Goal: Task Accomplishment & Management: Manage account settings

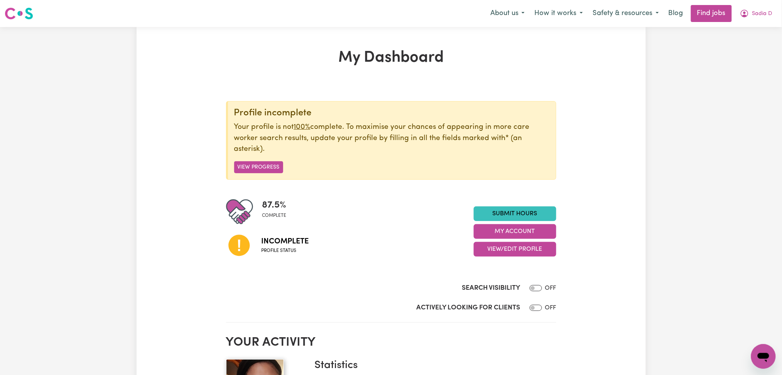
scroll to position [103, 0]
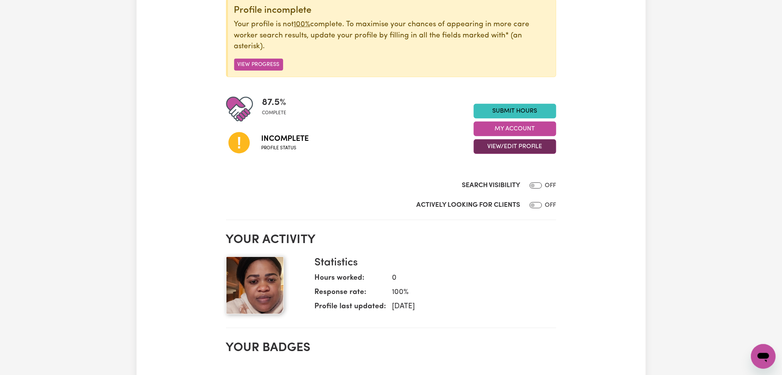
click at [516, 153] on button "View/Edit Profile" at bounding box center [515, 146] width 83 height 15
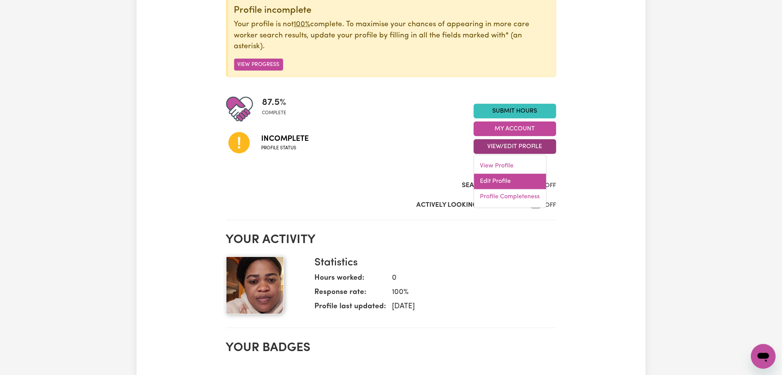
click at [509, 187] on link "Edit Profile" at bounding box center [510, 181] width 72 height 15
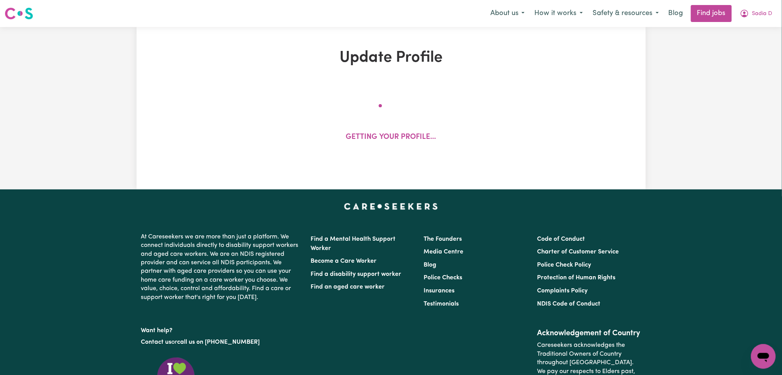
select select "[DEMOGRAPHIC_DATA]"
select select "[DEMOGRAPHIC_DATA] Citizen"
select select "Studying a healthcare related degree or qualification"
select select "47"
select select "66"
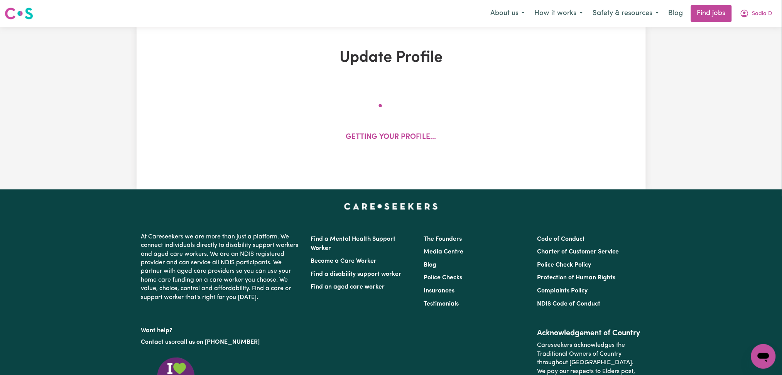
select select "70"
select select "75"
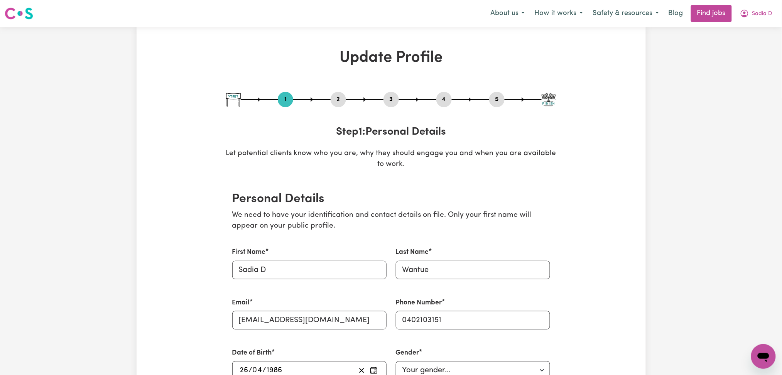
click at [332, 99] on button "2" at bounding box center [338, 100] width 15 height 10
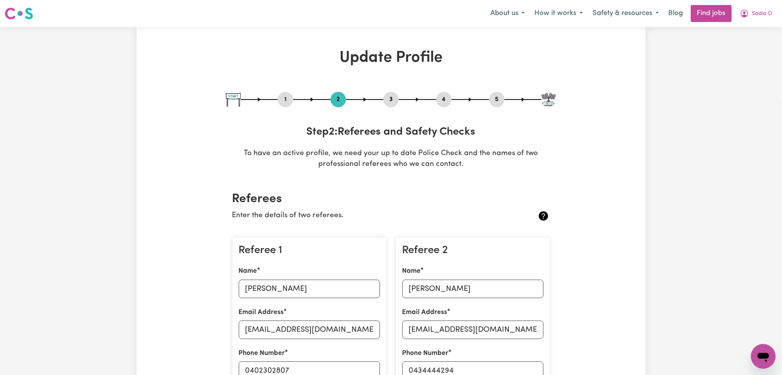
scroll to position [154, 0]
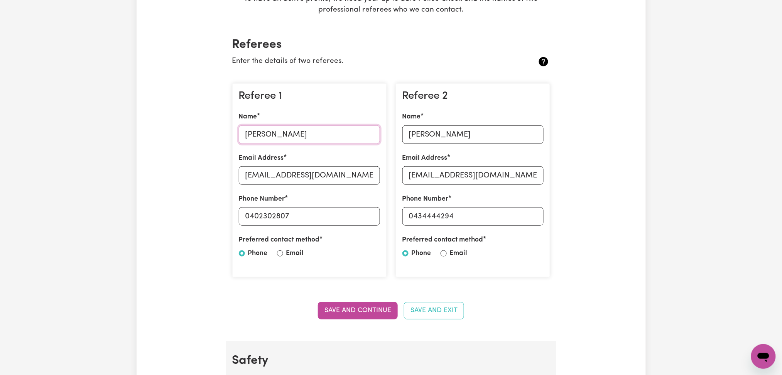
click at [254, 129] on input "[PERSON_NAME]" at bounding box center [309, 134] width 141 height 19
click at [304, 185] on div "Referee 1 Name [PERSON_NAME] Email Address [EMAIL_ADDRESS][DOMAIN_NAME] Phone N…" at bounding box center [309, 180] width 154 height 195
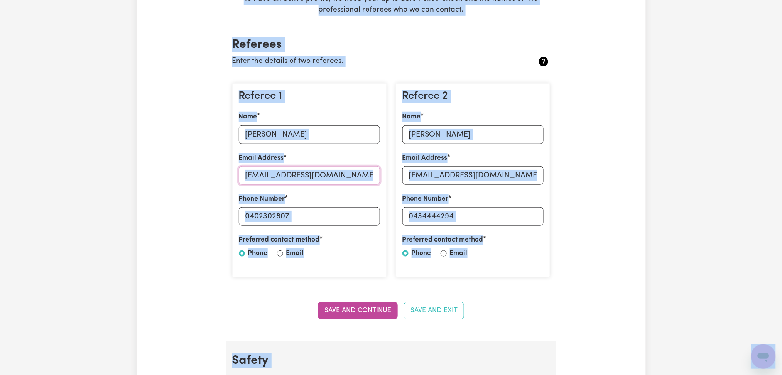
click at [298, 174] on input "[EMAIL_ADDRESS][DOMAIN_NAME]" at bounding box center [309, 175] width 141 height 19
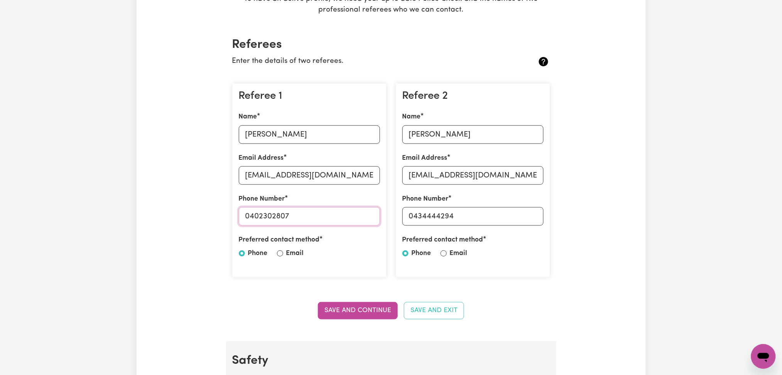
drag, startPoint x: 250, startPoint y: 215, endPoint x: 331, endPoint y: 213, distance: 81.1
click at [331, 213] on input "0402302807" at bounding box center [309, 216] width 141 height 19
click at [474, 137] on input "[PERSON_NAME]" at bounding box center [473, 134] width 141 height 19
click at [462, 174] on input "[EMAIL_ADDRESS][DOMAIN_NAME]" at bounding box center [473, 175] width 141 height 19
drag, startPoint x: 414, startPoint y: 213, endPoint x: 504, endPoint y: 213, distance: 89.9
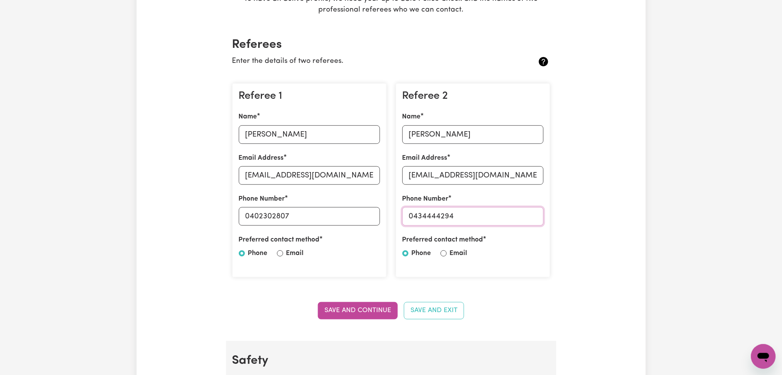
click at [504, 213] on input "0434444294" at bounding box center [473, 216] width 141 height 19
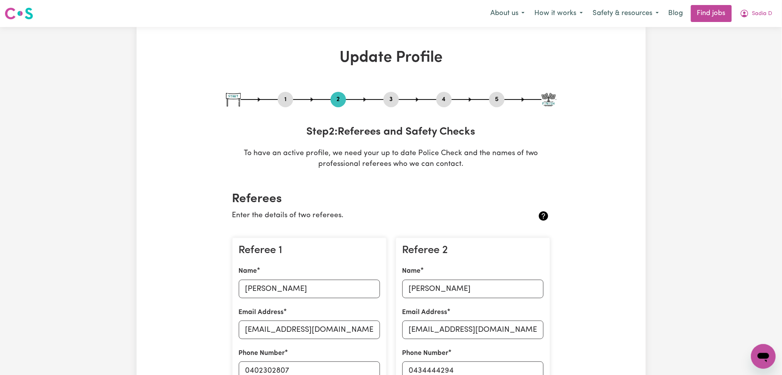
click at [388, 100] on button "3" at bounding box center [391, 100] width 15 height 10
select select "Certificate III (Individual Support)"
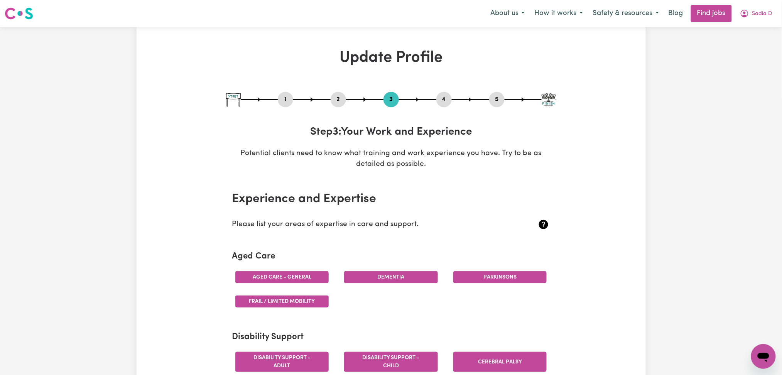
click at [437, 100] on div "1 2 3 4 5" at bounding box center [391, 99] width 330 height 15
click at [449, 100] on button "4" at bounding box center [444, 100] width 15 height 10
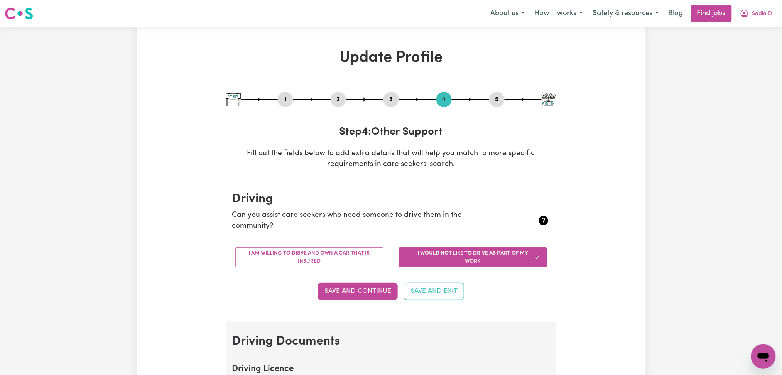
click at [490, 100] on button "5" at bounding box center [496, 100] width 15 height 10
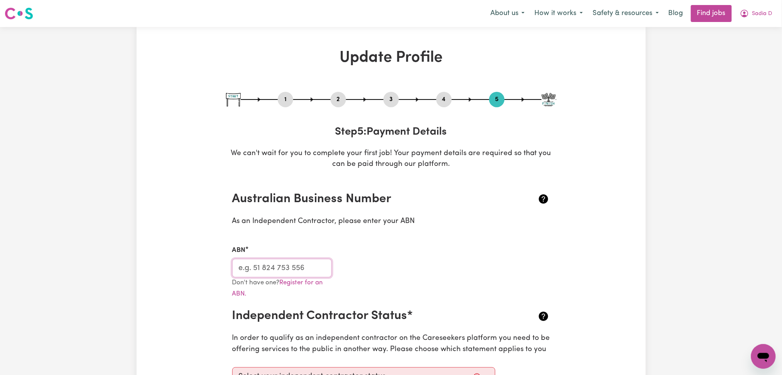
click at [276, 264] on input "ABN" at bounding box center [282, 268] width 100 height 19
click at [343, 96] on button "2" at bounding box center [338, 100] width 15 height 10
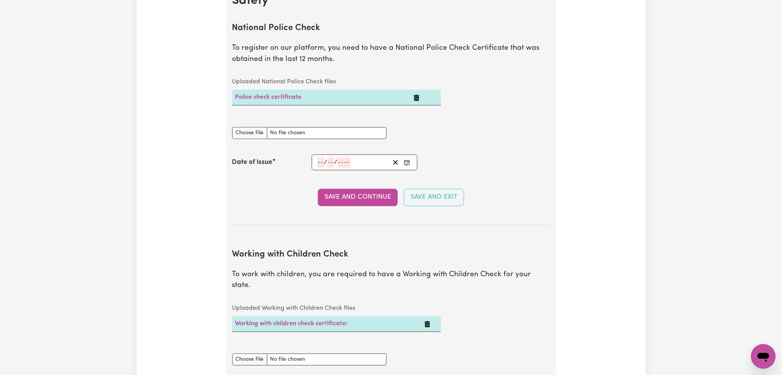
scroll to position [720, 0]
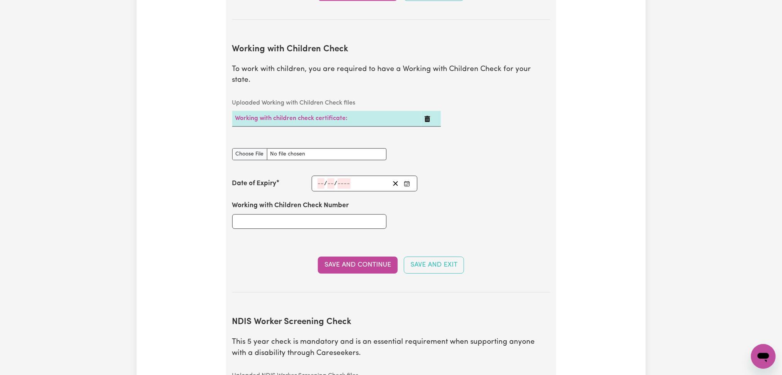
drag, startPoint x: 18, startPoint y: 240, endPoint x: 99, endPoint y: 238, distance: 81.1
click at [19, 239] on div "Update Profile 1 2 3 4 5 Step 2 : Referees and Safety Checks To have an active …" at bounding box center [391, 183] width 782 height 1752
click at [296, 214] on input "Working with Children Check Number" at bounding box center [309, 221] width 154 height 15
paste input "851932-6"
click at [259, 214] on input "851932-6" at bounding box center [309, 221] width 154 height 15
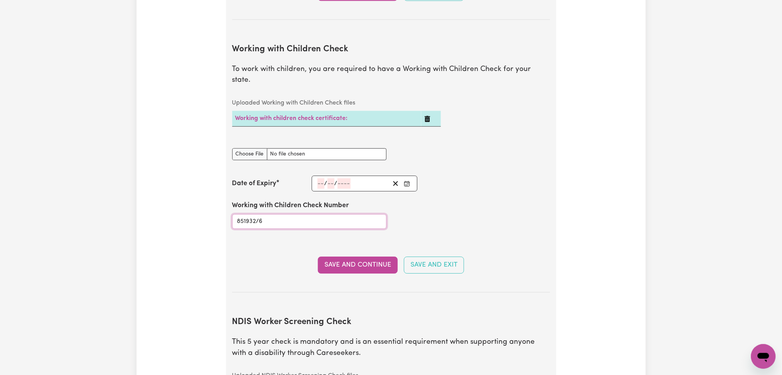
type input "851932/6"
click at [269, 264] on section "Working with Children Check To work with children, you are required to have a W…" at bounding box center [391, 162] width 318 height 261
drag, startPoint x: 406, startPoint y: 172, endPoint x: 398, endPoint y: 174, distance: 8.7
click at [406, 181] on icon "Enter the Date of Expiry of your Working with Children Check" at bounding box center [407, 184] width 6 height 6
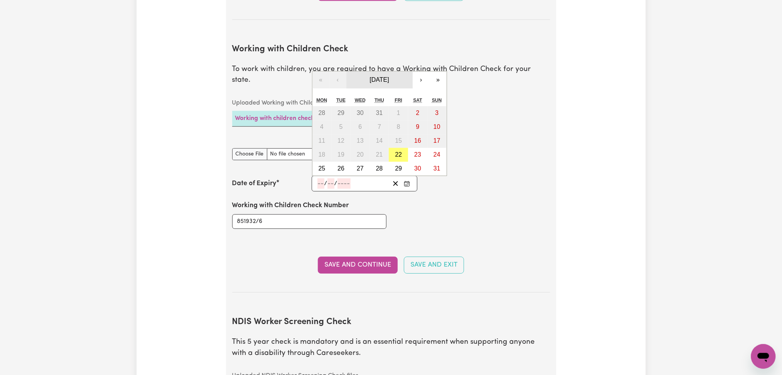
click at [370, 76] on span "[DATE]" at bounding box center [379, 79] width 19 height 7
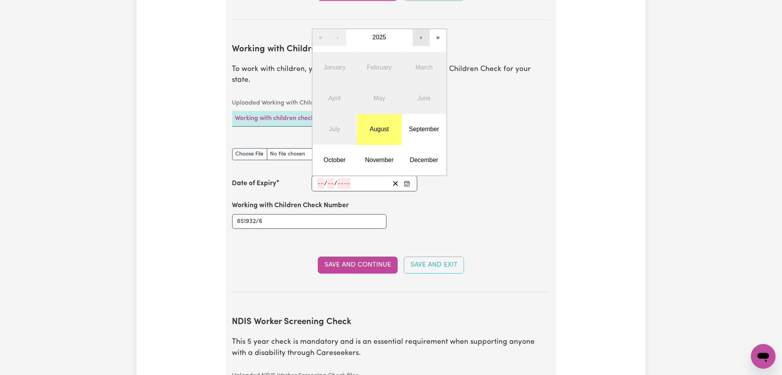
click at [420, 29] on button "›" at bounding box center [421, 37] width 17 height 17
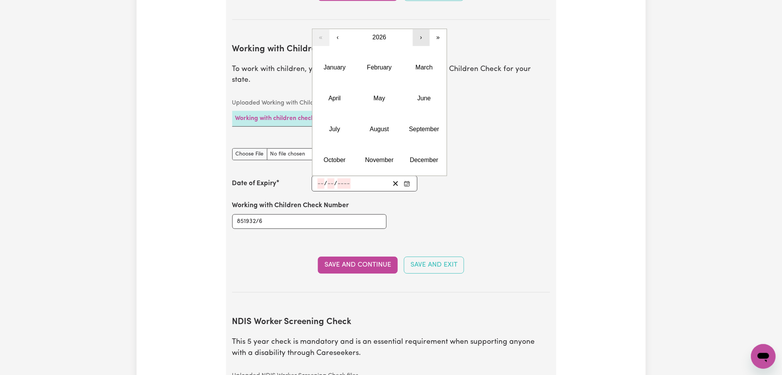
click at [420, 29] on button "›" at bounding box center [421, 37] width 17 height 17
click at [386, 64] on abbr "February" at bounding box center [379, 67] width 25 height 7
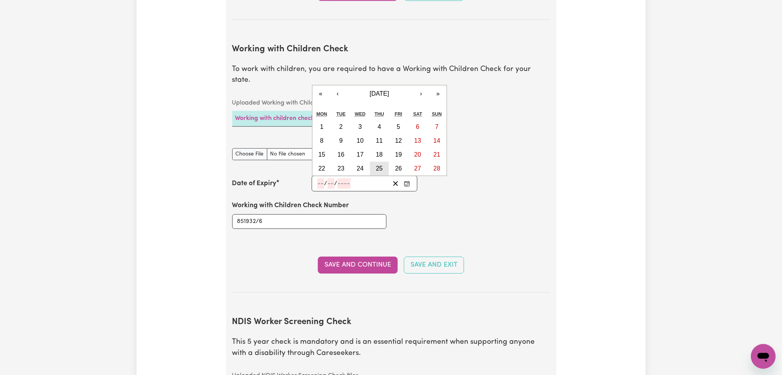
click at [375, 162] on button "25" at bounding box center [379, 169] width 19 height 14
type input "[DATE]"
type input "25"
type input "2"
type input "2027"
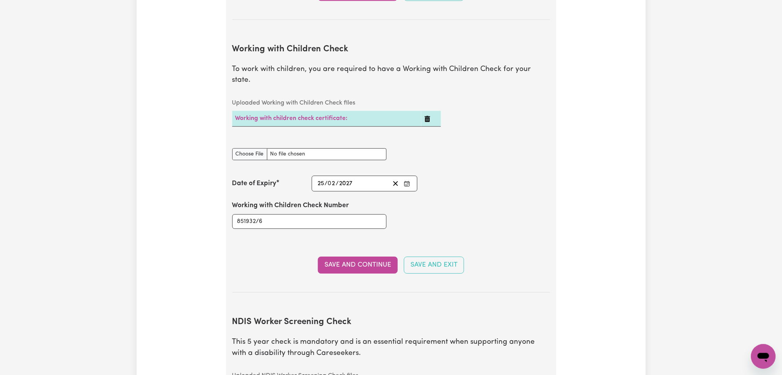
click at [239, 139] on div "Working with Children Check document" at bounding box center [309, 149] width 154 height 21
click at [242, 148] on input "Working with Children Check document" at bounding box center [309, 154] width 154 height 12
type input "C:\fakepath\[PERSON_NAME] WWCC 851932-6 - 25022027.jpg"
click at [333, 257] on button "Save and Continue" at bounding box center [358, 265] width 80 height 17
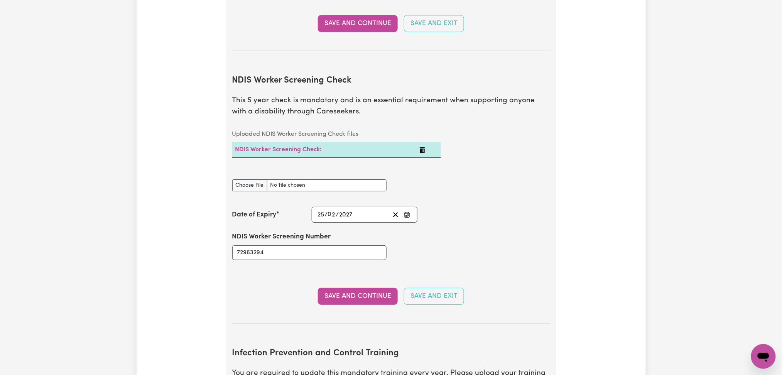
scroll to position [1016, 0]
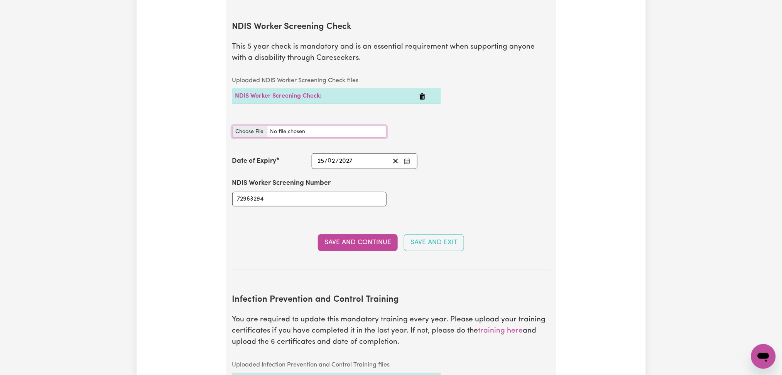
click at [252, 126] on input "NDIS Worker Screening Check document" at bounding box center [309, 132] width 154 height 12
type input "C:\fakepath\[PERSON_NAME] NDIS 72963294 - 25022027.jpg"
click at [347, 239] on button "Save and Continue" at bounding box center [358, 242] width 80 height 17
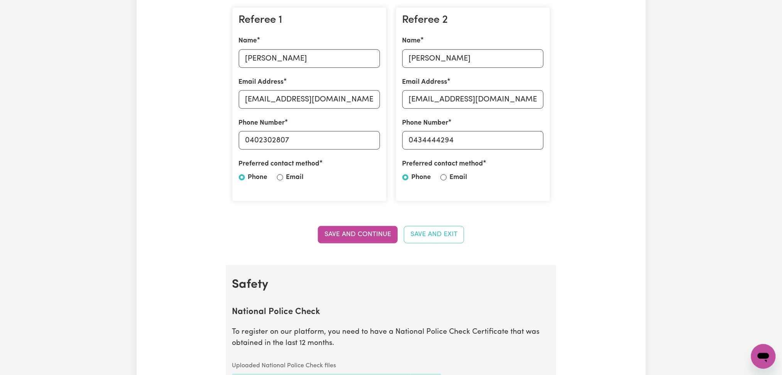
scroll to position [0, 0]
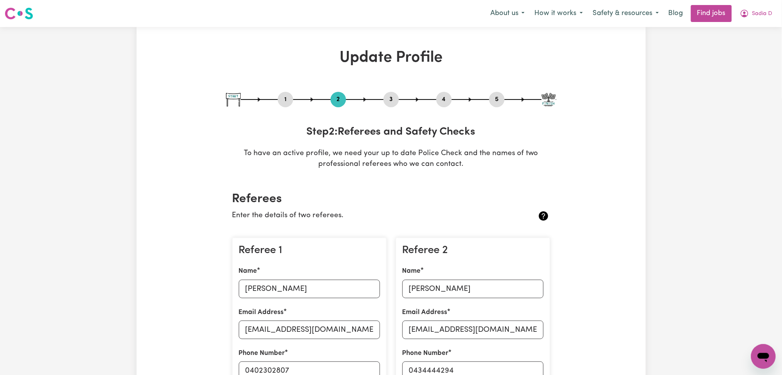
click at [495, 100] on button "5" at bounding box center [496, 100] width 15 height 10
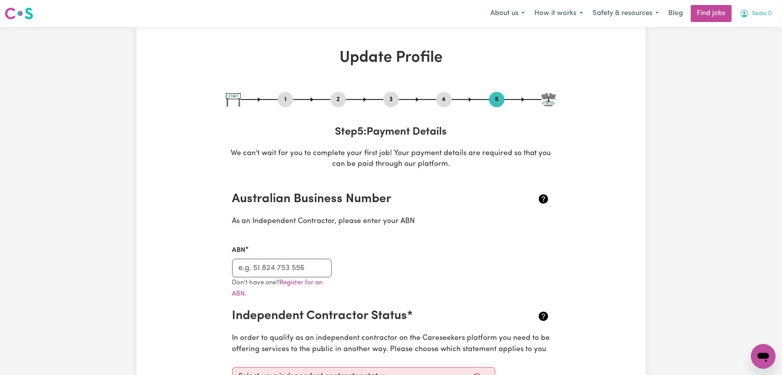
drag, startPoint x: 756, startPoint y: 12, endPoint x: 750, endPoint y: 20, distance: 10.8
click at [757, 12] on span "Sadia D" at bounding box center [763, 14] width 20 height 8
click at [737, 45] on link "My Dashboard" at bounding box center [746, 44] width 61 height 15
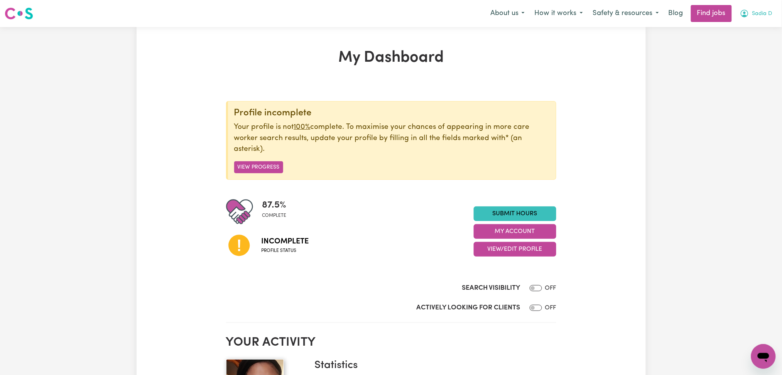
click at [756, 15] on span "Sadia D" at bounding box center [763, 14] width 20 height 8
click at [733, 61] on link "Logout" at bounding box center [746, 59] width 61 height 15
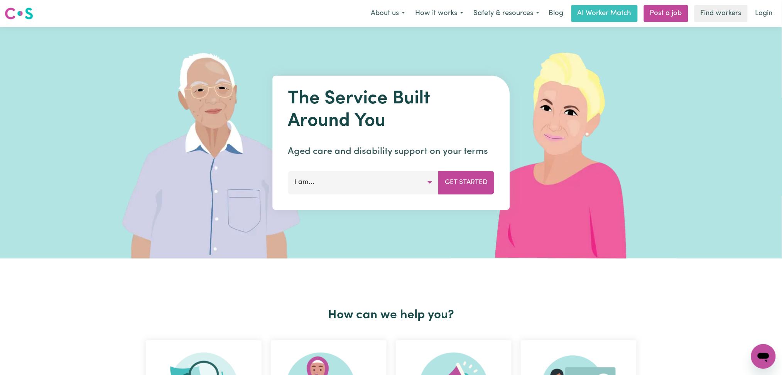
click at [758, 14] on link "Login" at bounding box center [764, 13] width 27 height 17
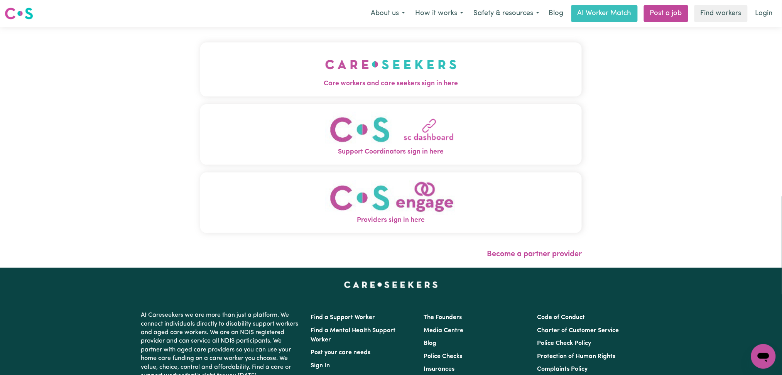
click at [350, 58] on button "Care workers and care seekers sign in here" at bounding box center [391, 69] width 382 height 54
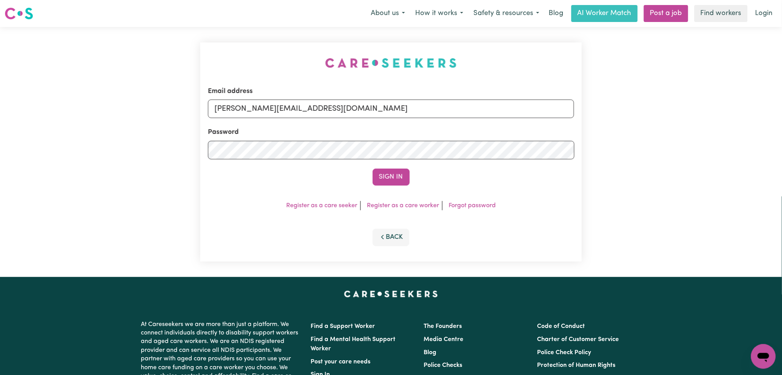
click at [280, 95] on div "Email address [PERSON_NAME][EMAIL_ADDRESS][DOMAIN_NAME]" at bounding box center [391, 102] width 367 height 32
click at [273, 113] on input "[PERSON_NAME][EMAIL_ADDRESS][DOMAIN_NAME]" at bounding box center [391, 109] width 367 height 19
drag, startPoint x: 256, startPoint y: 107, endPoint x: 439, endPoint y: 119, distance: 183.7
click at [439, 119] on form "Email address Superuser~[EMAIL_ADDRESS][DOMAIN_NAME] Password Sign In" at bounding box center [391, 135] width 367 height 99
type input "Superuser~[EMAIL_ADDRESS][DOMAIN_NAME]"
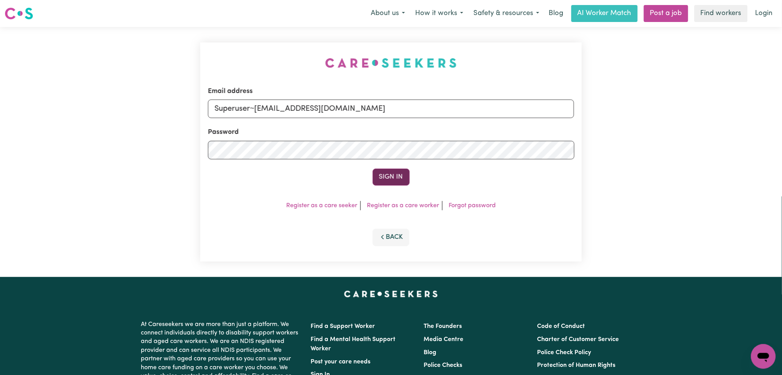
click at [404, 173] on button "Sign In" at bounding box center [391, 177] width 37 height 17
